Goal: Task Accomplishment & Management: Manage account settings

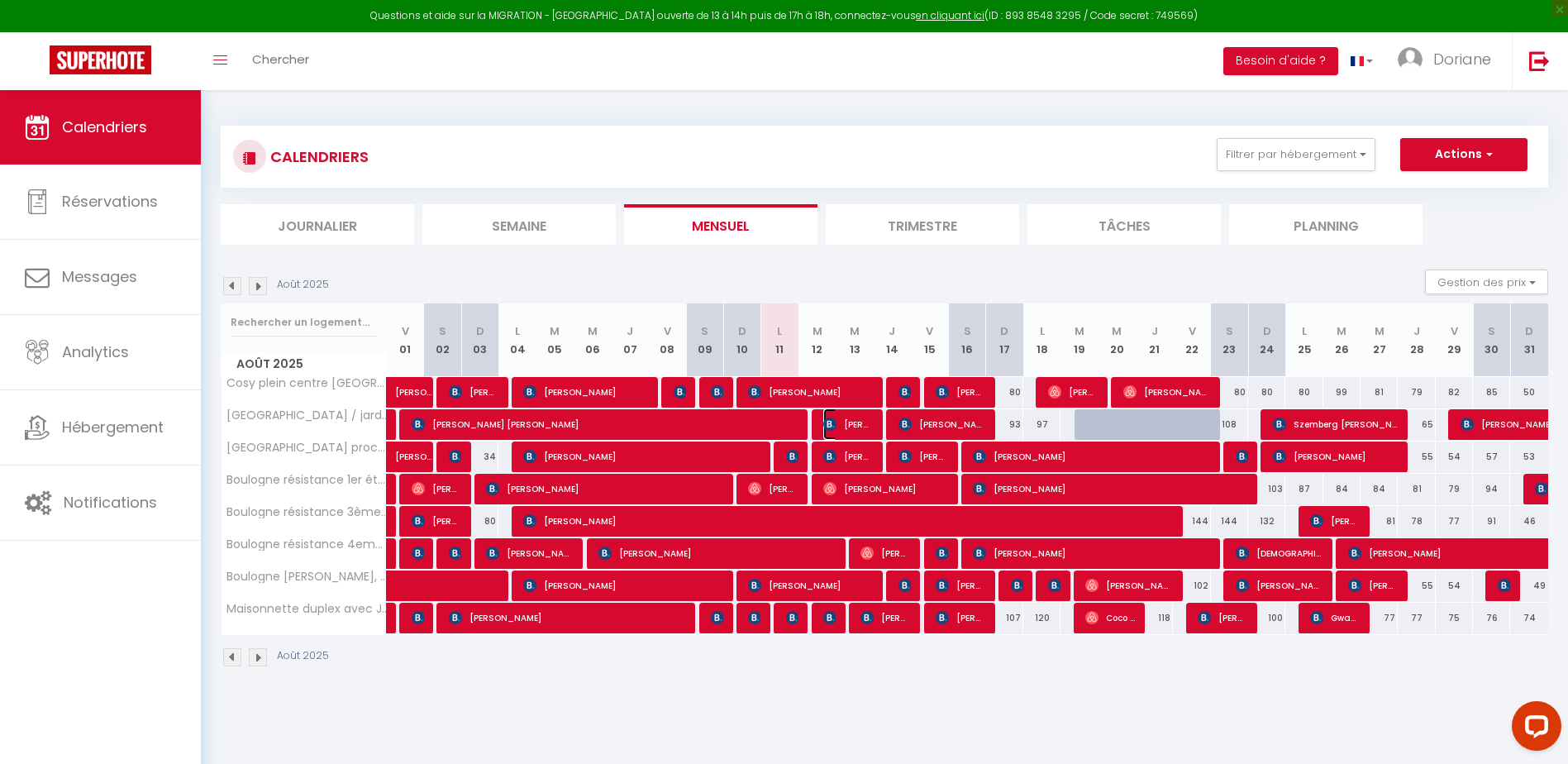
click at [864, 423] on span "[PERSON_NAME]" at bounding box center [847, 424] width 50 height 31
select select "OK"
select select "KO"
select select "0"
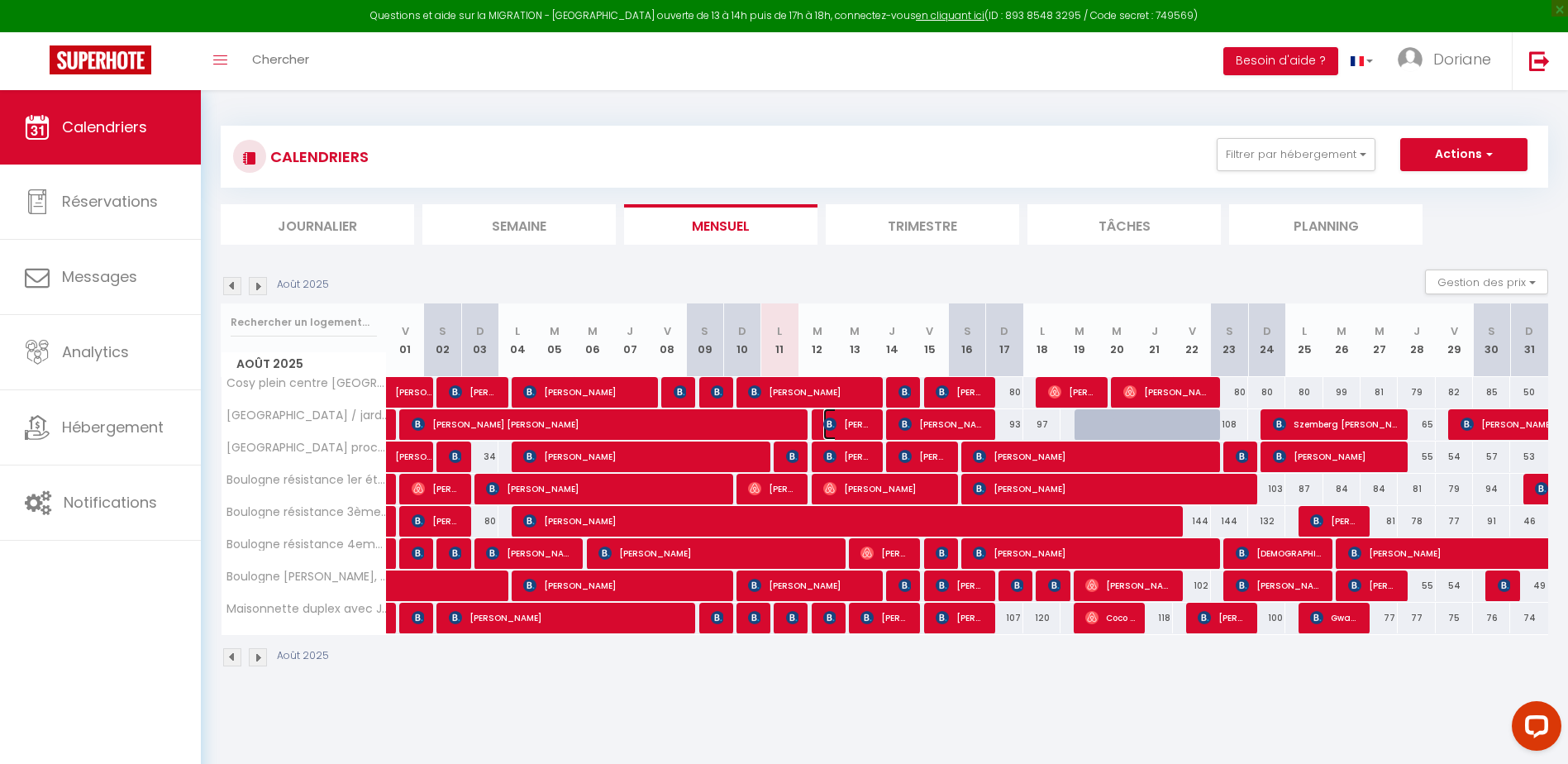
select select "1"
select select
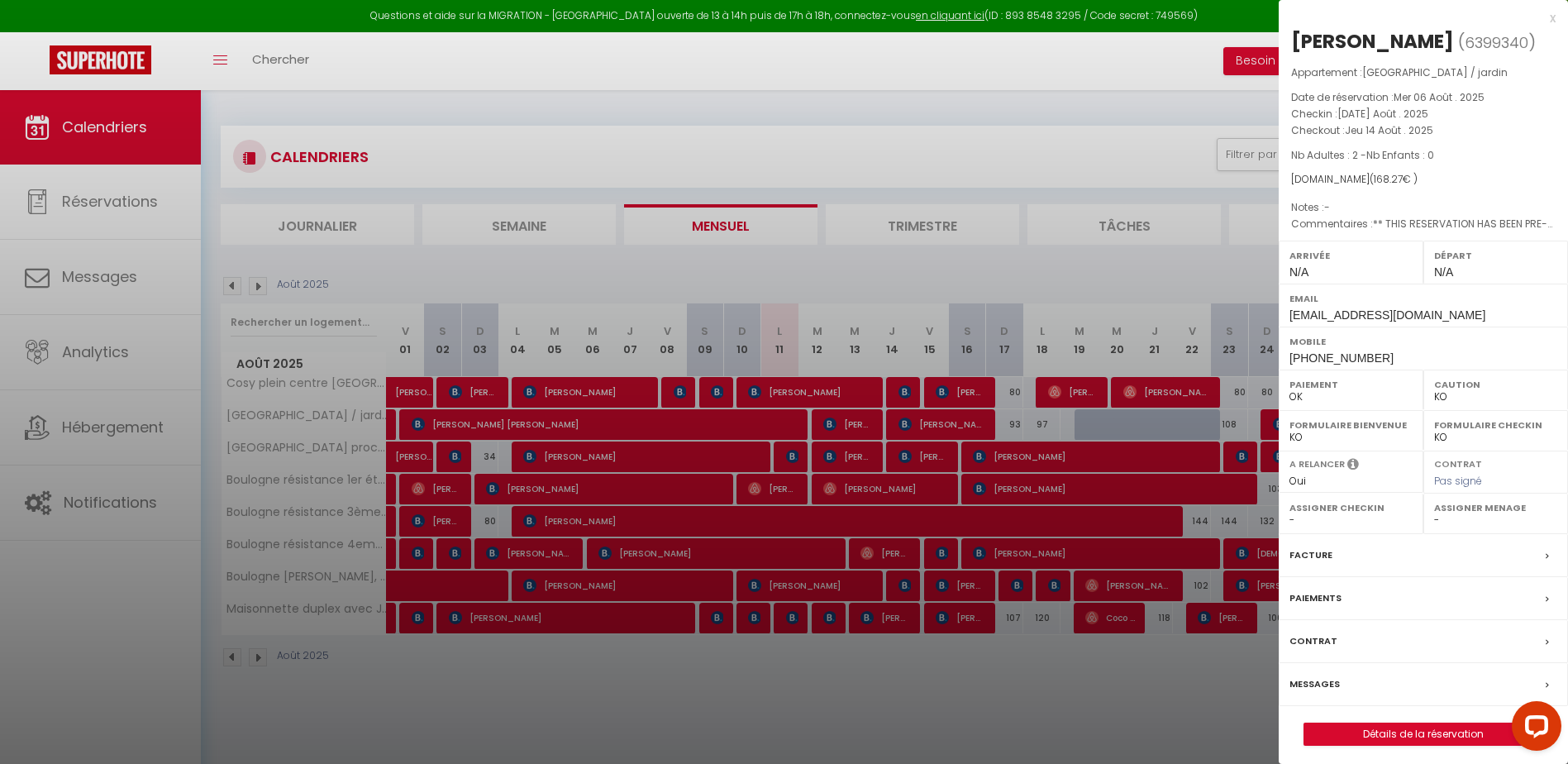
click at [941, 419] on div at bounding box center [784, 382] width 1568 height 764
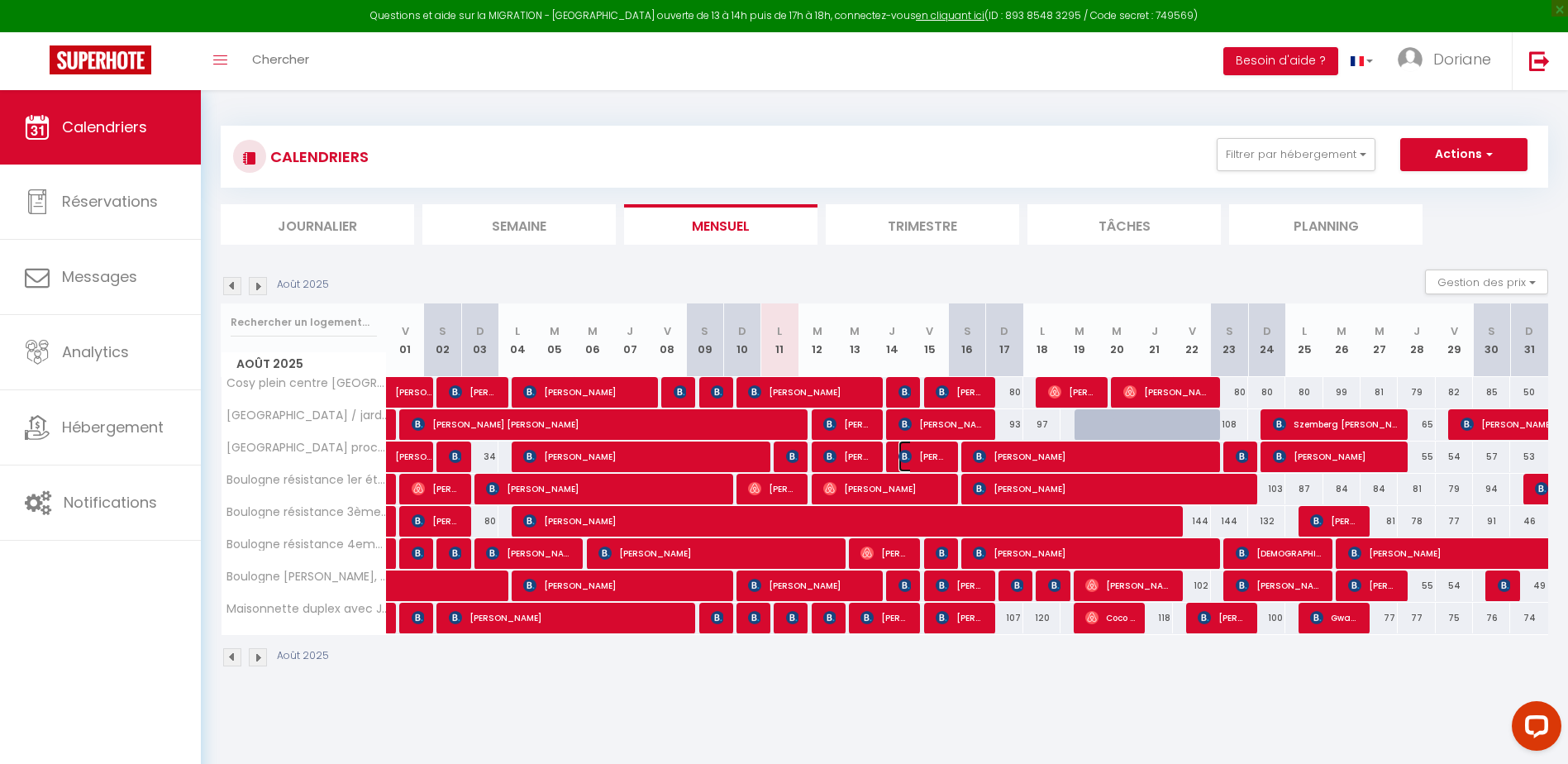
click at [901, 453] on img at bounding box center [905, 457] width 14 height 14
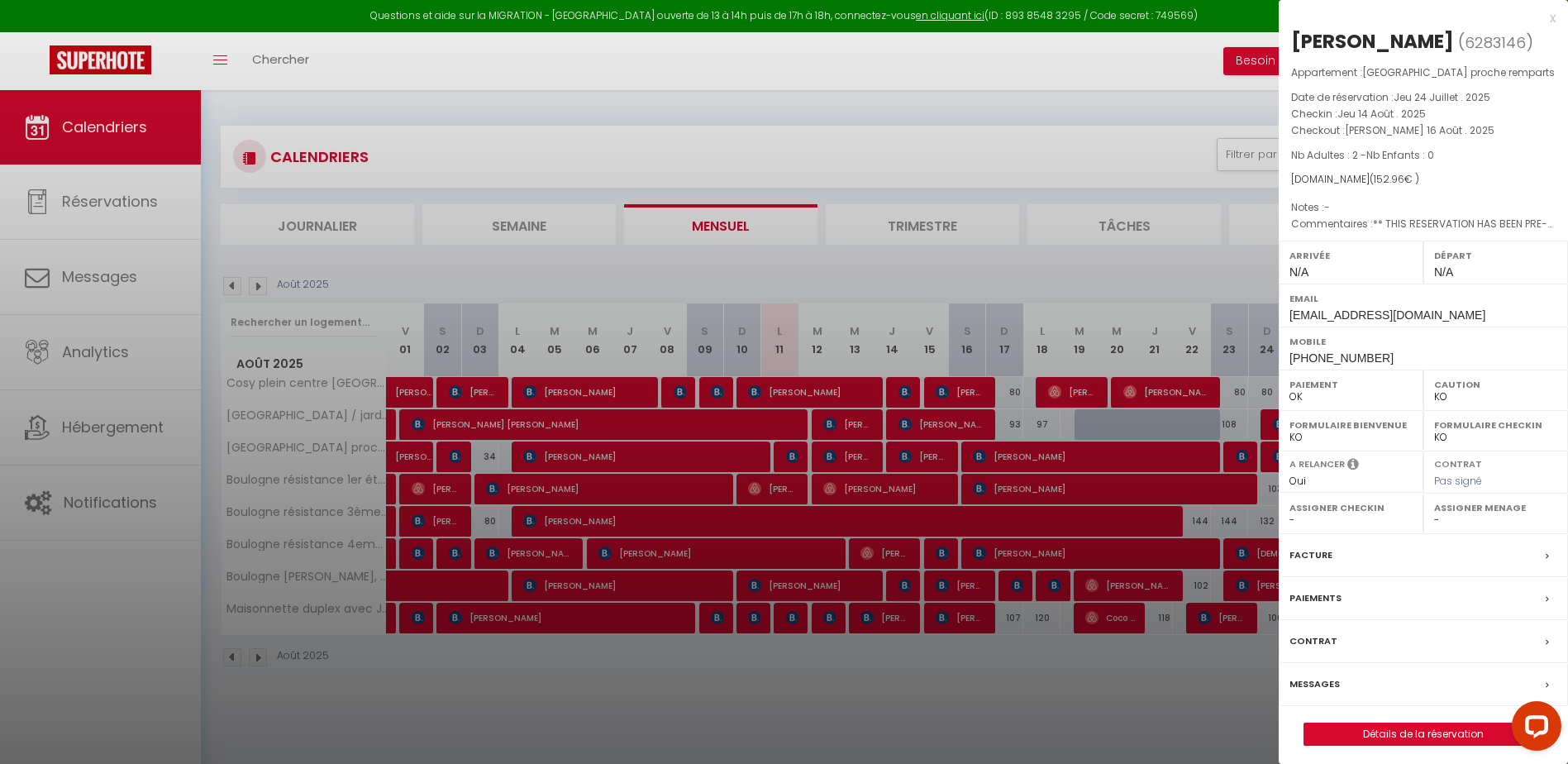
click at [901, 453] on div at bounding box center [784, 382] width 1568 height 764
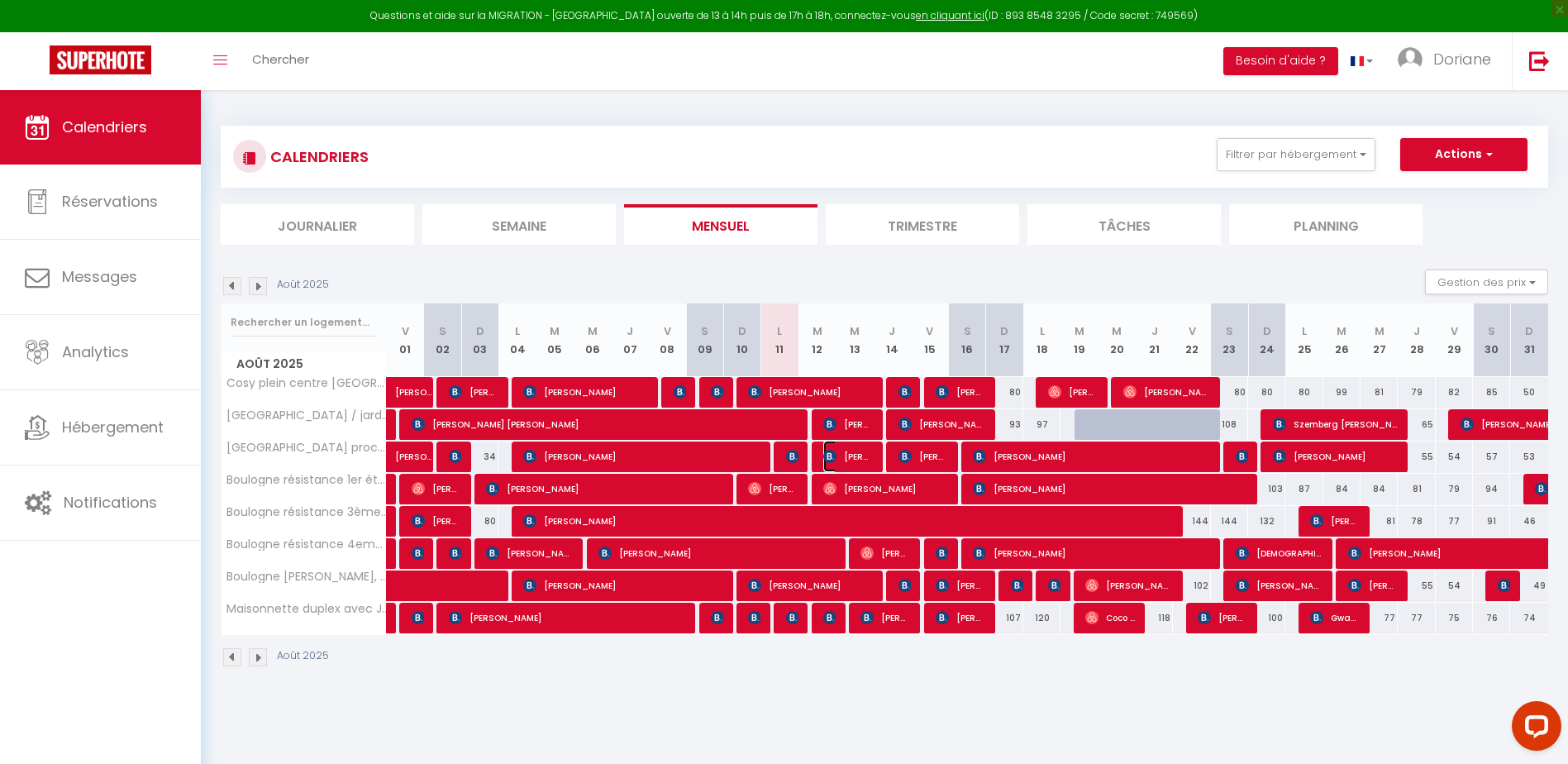
click at [833, 450] on img at bounding box center [830, 457] width 14 height 14
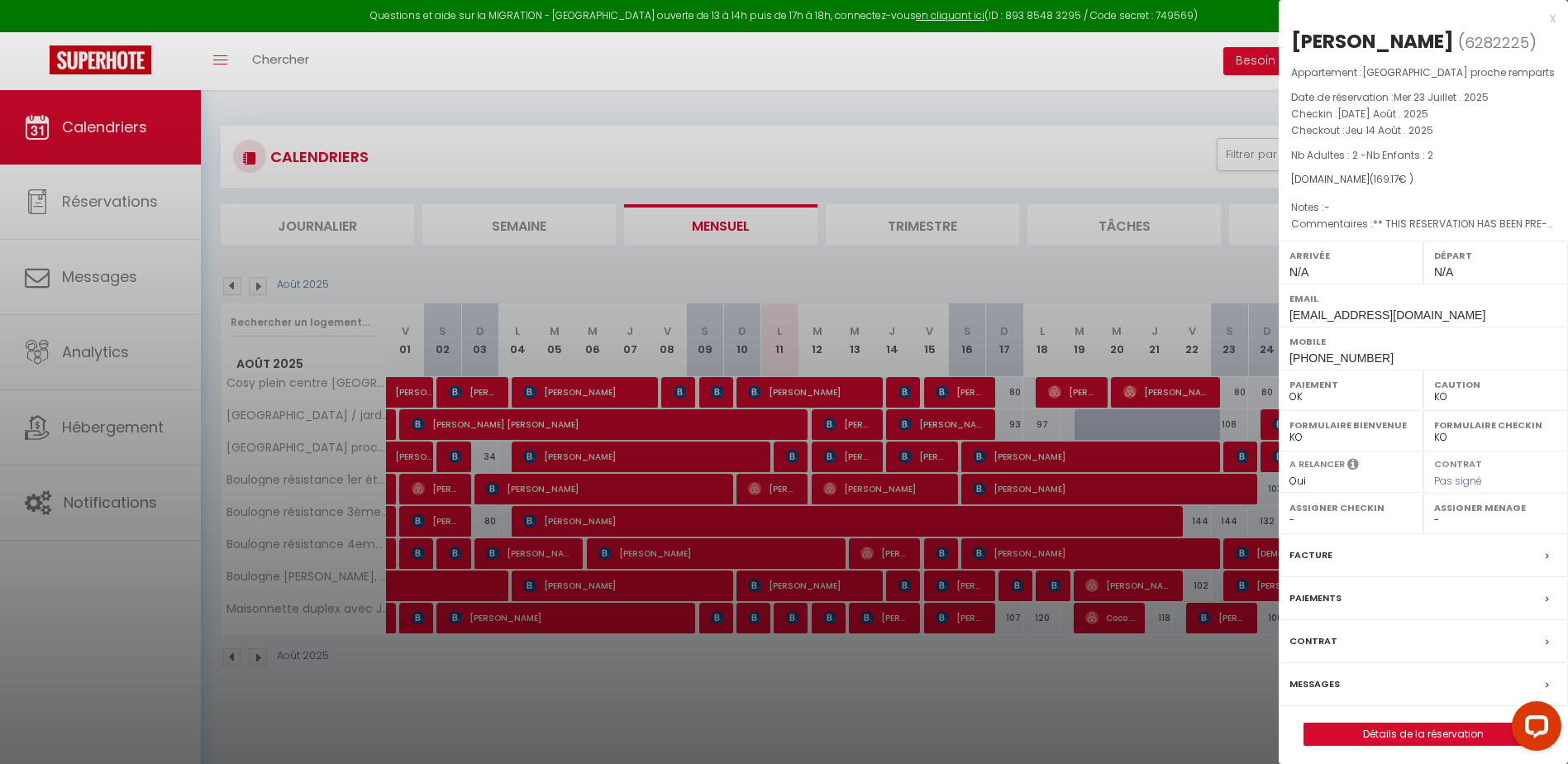
click at [832, 485] on div at bounding box center [784, 382] width 1568 height 764
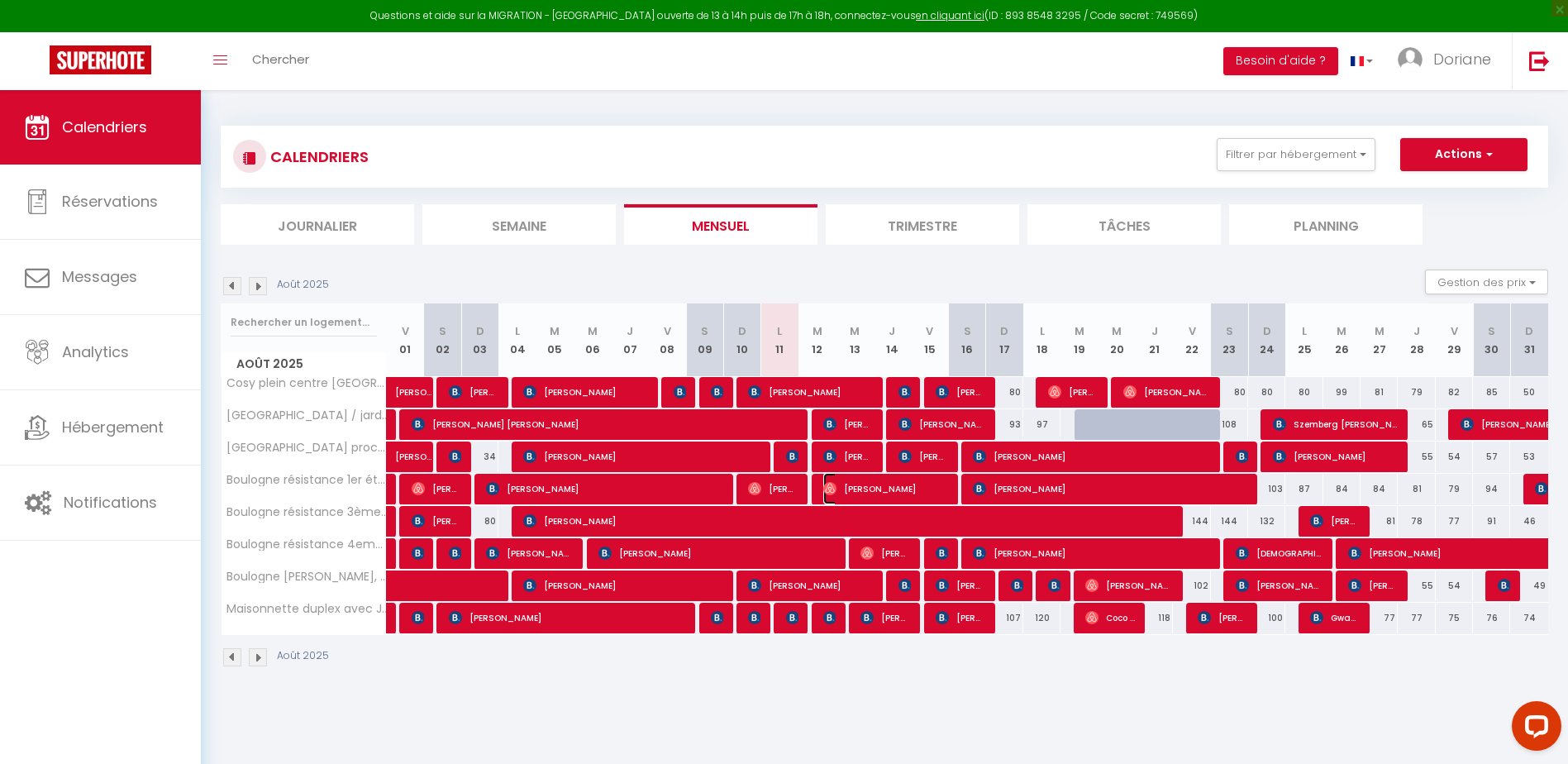
click at [834, 485] on img at bounding box center [830, 489] width 14 height 14
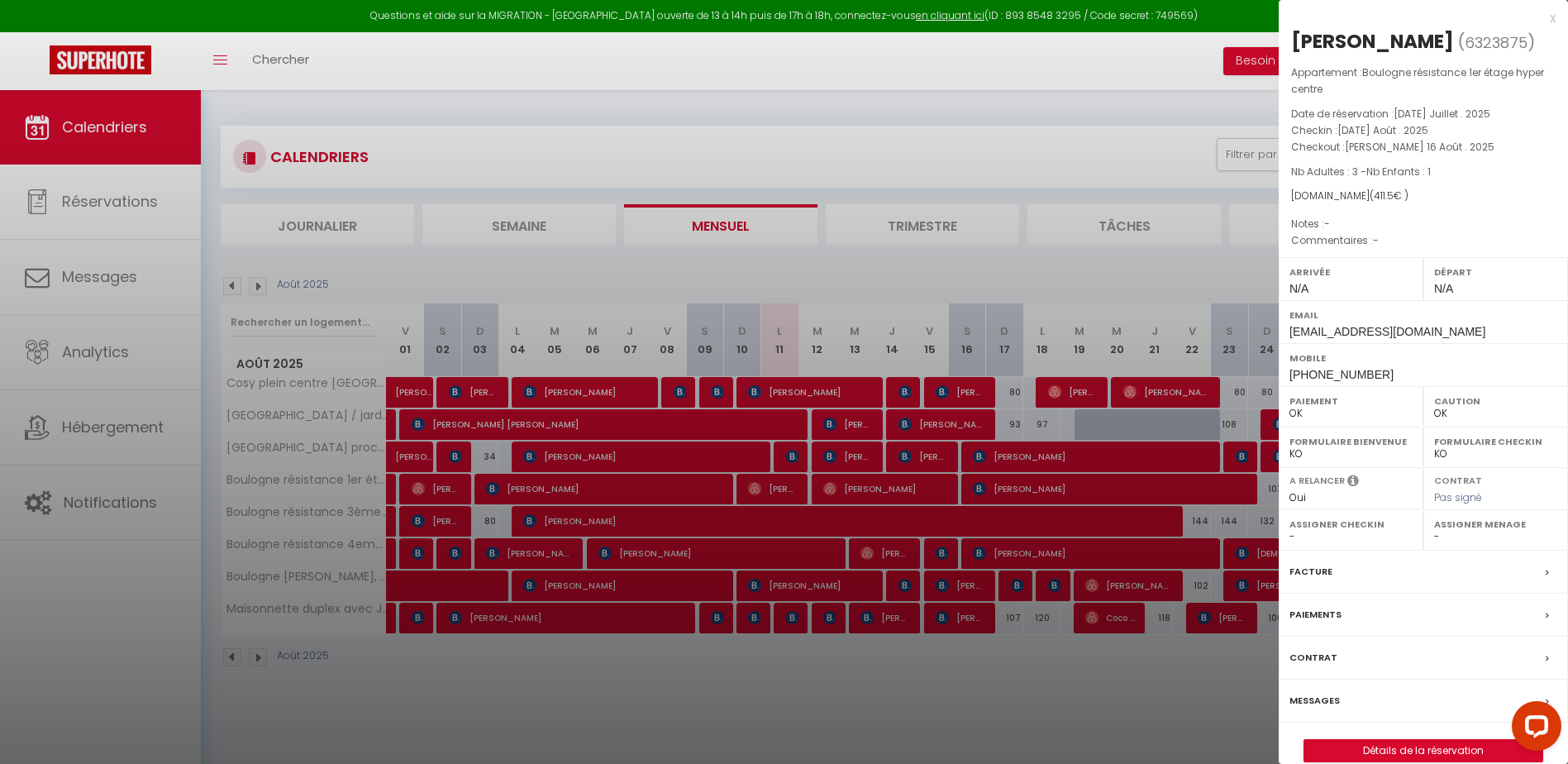
click at [825, 612] on div at bounding box center [784, 382] width 1568 height 764
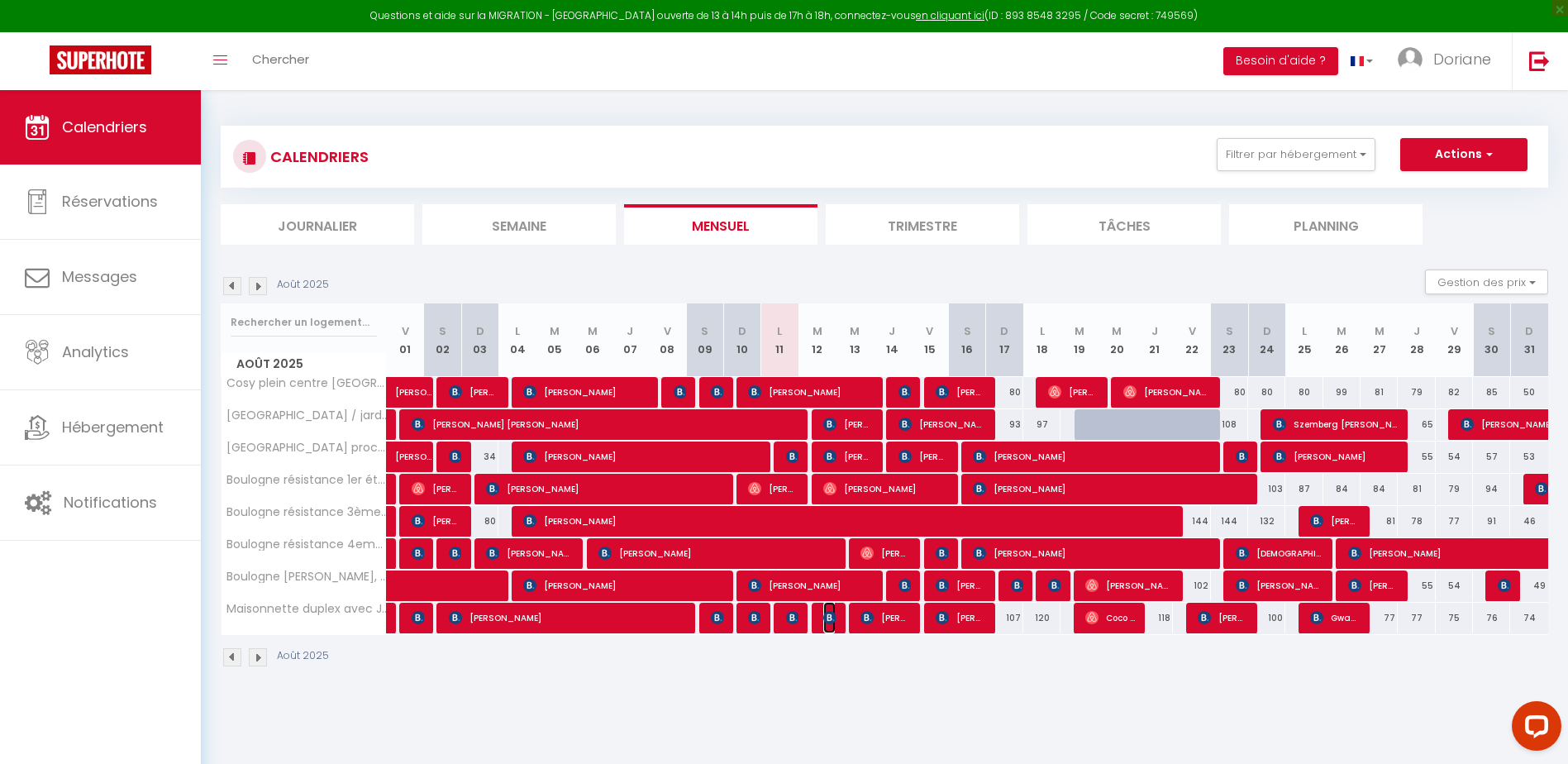
click at [825, 612] on img at bounding box center [830, 618] width 14 height 14
select select "KO"
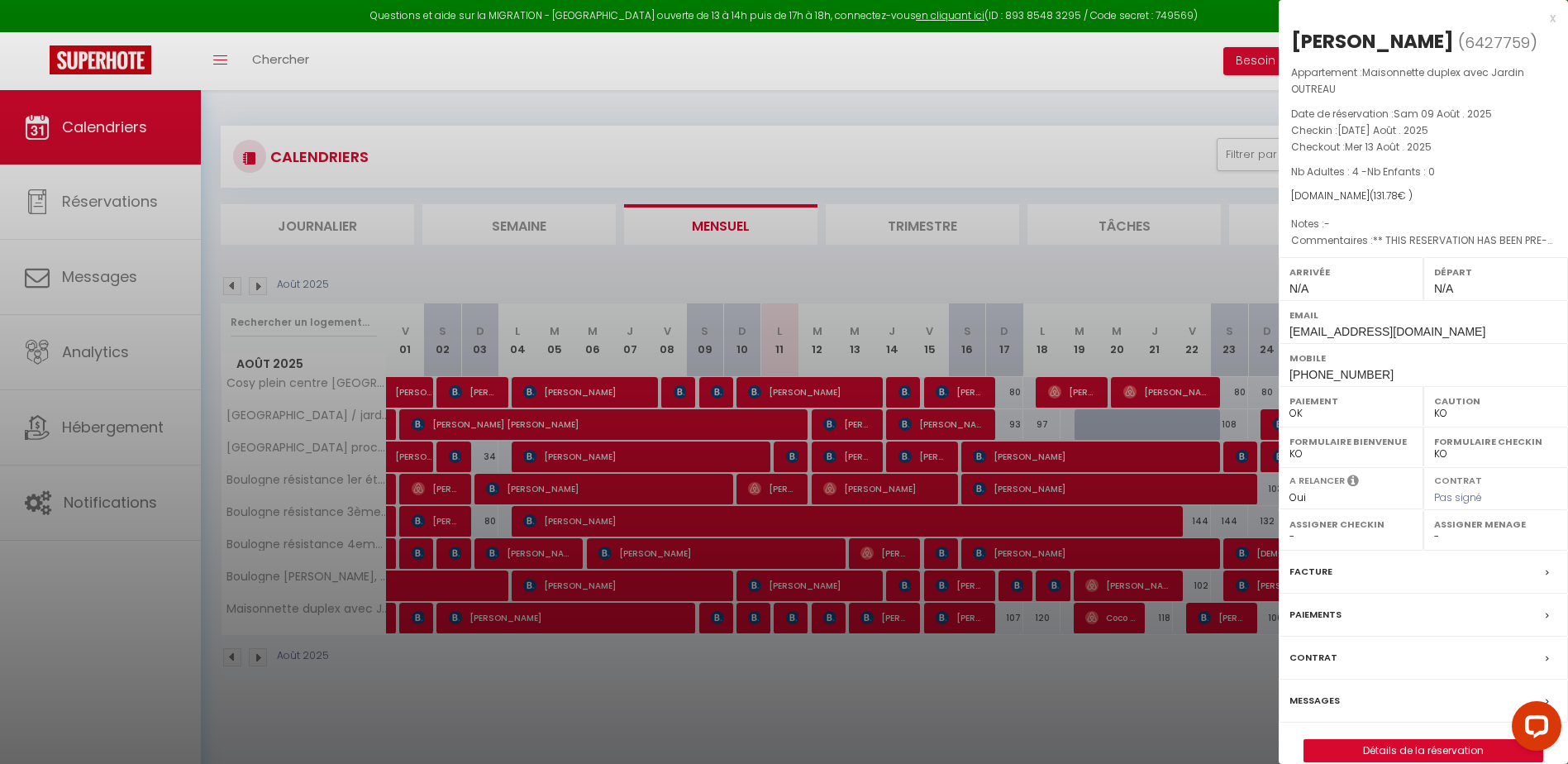
click at [1098, 176] on div at bounding box center [784, 382] width 1568 height 764
